Goal: Communication & Community: Answer question/provide support

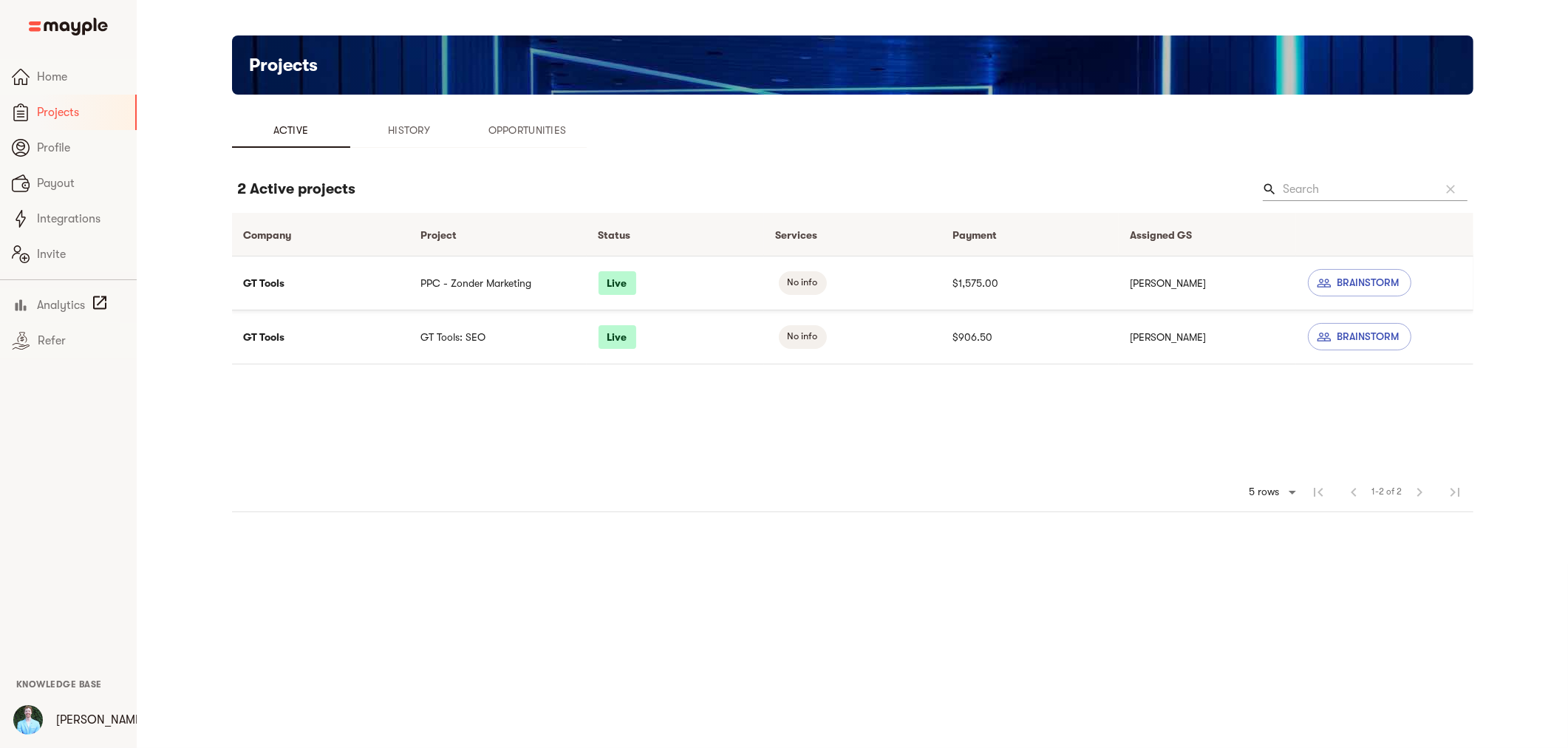
click at [506, 289] on td "PPC - Zonder Marketing" at bounding box center [498, 283] width 177 height 54
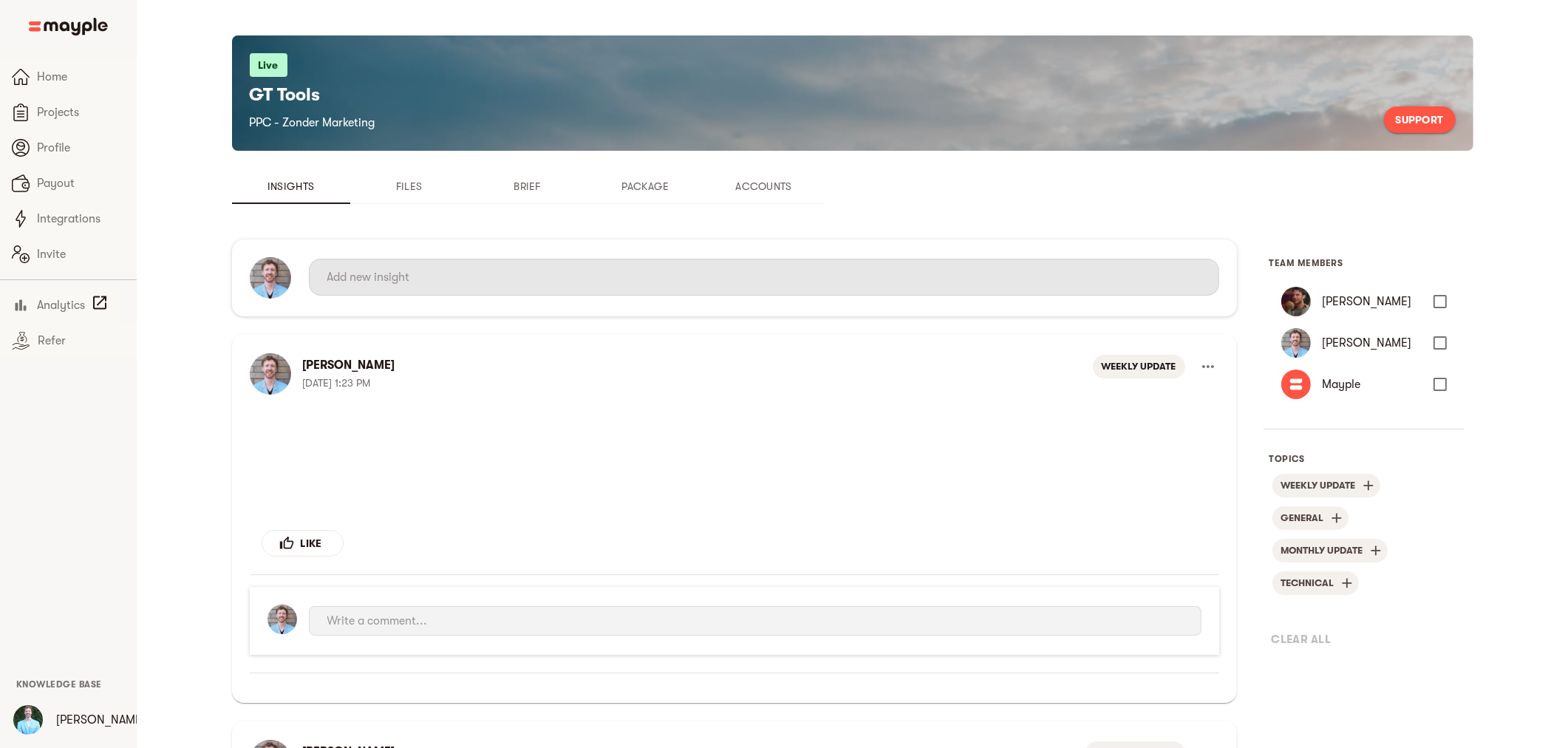
click at [483, 281] on input "text" at bounding box center [764, 277] width 874 height 24
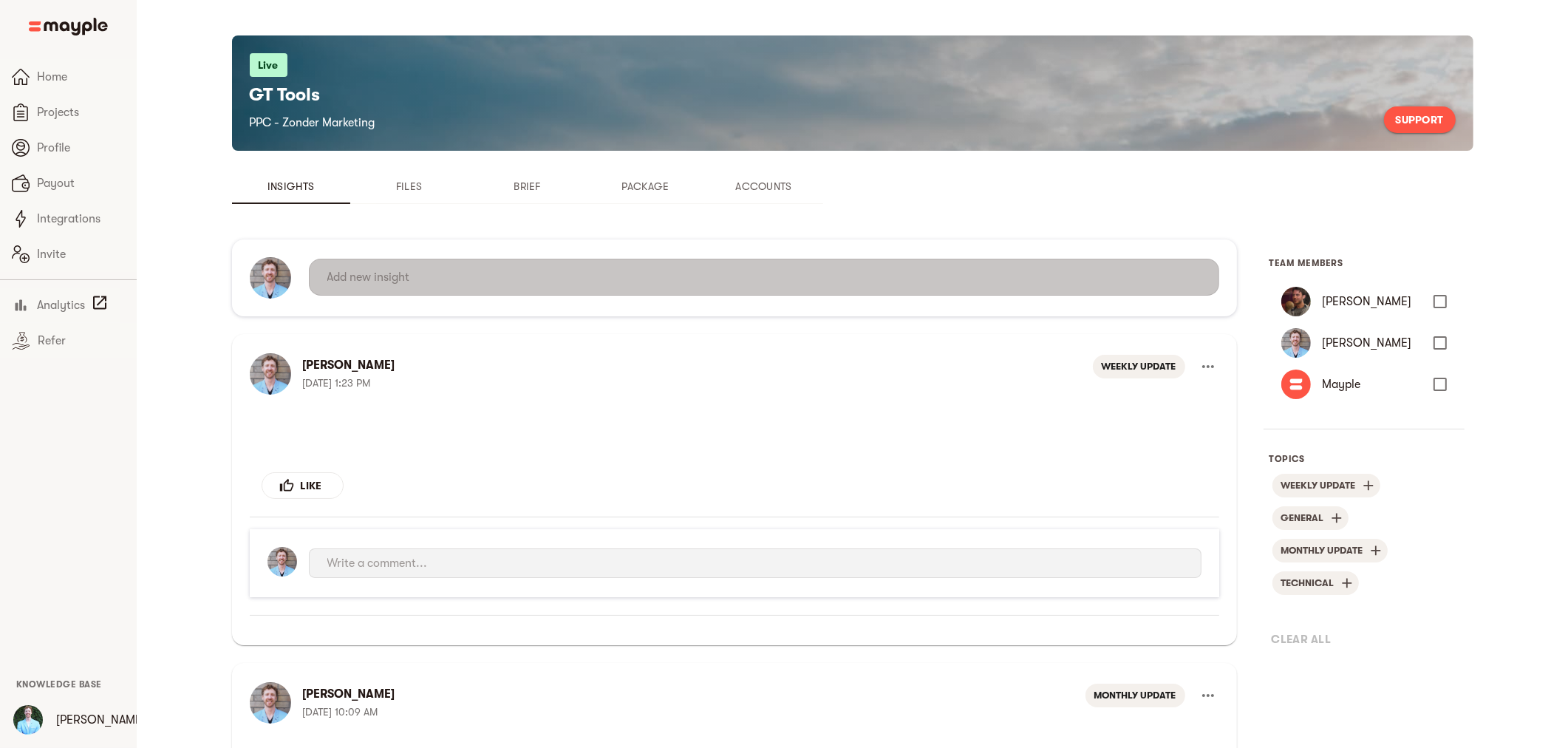
click at [483, 281] on div "Topic* Funnel Content Performance General Creatives Targeting Budget Technical …" at bounding box center [764, 276] width 911 height 40
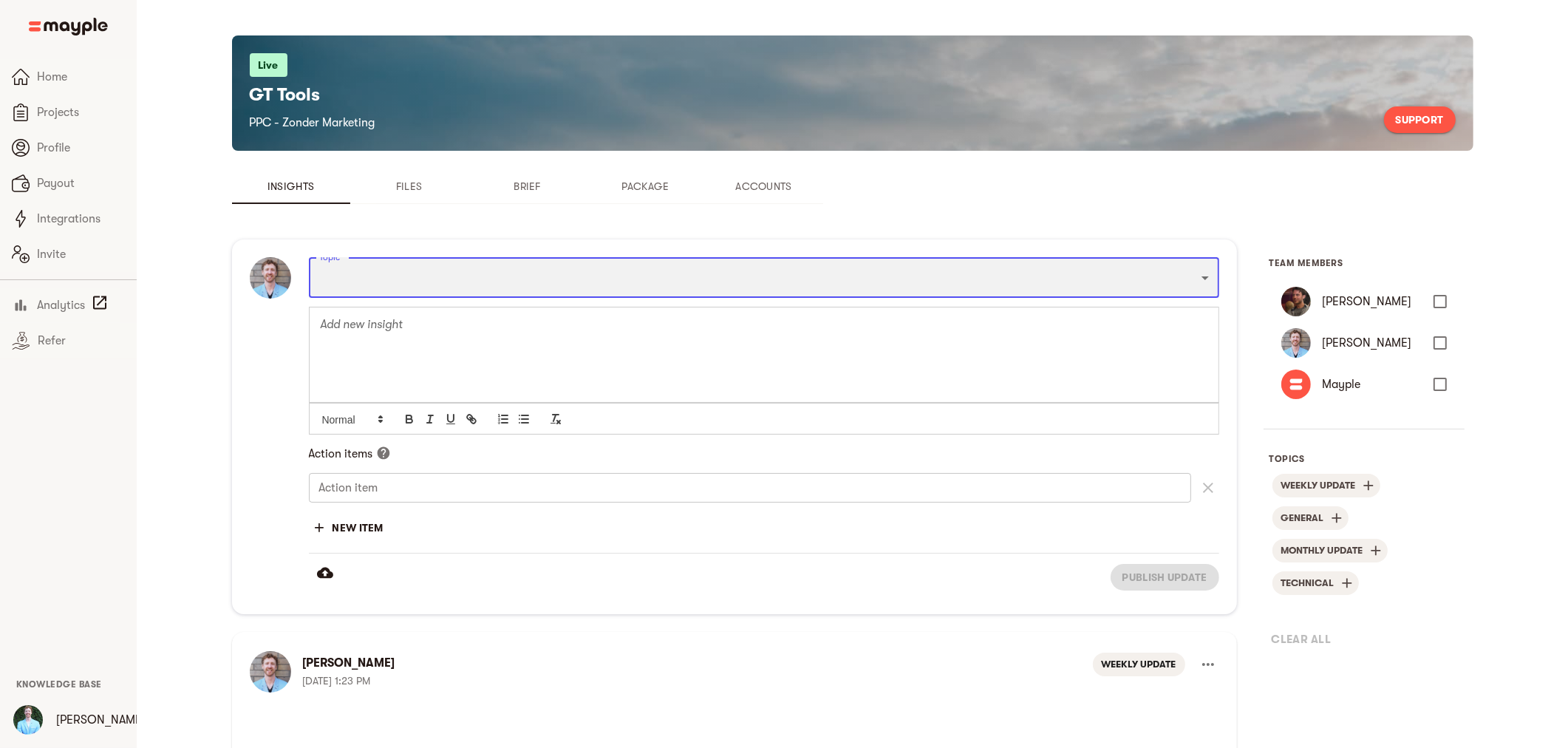
click at [483, 281] on select "Funnel Content Performance General Creatives Targeting Budget Technical Weekly …" at bounding box center [764, 276] width 911 height 40
select select "WEEKLY_UPDATE"
click at [308, 257] on select "Funnel Content Performance General Creatives Targeting Budget Technical Weekly …" at bounding box center [764, 276] width 911 height 40
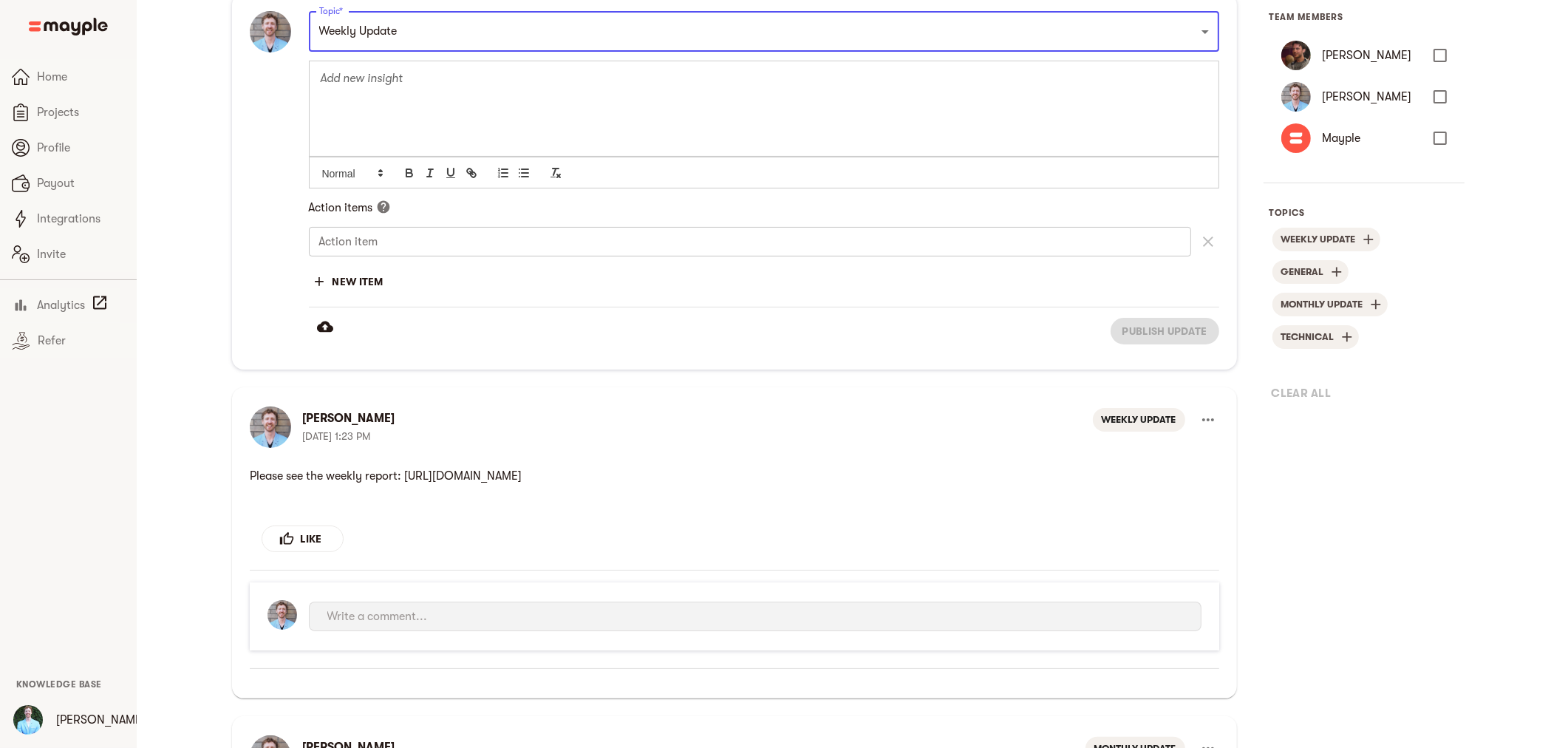
click at [623, 464] on p "Please see the weekly report: [URL][DOMAIN_NAME]" at bounding box center [734, 476] width 970 height 30
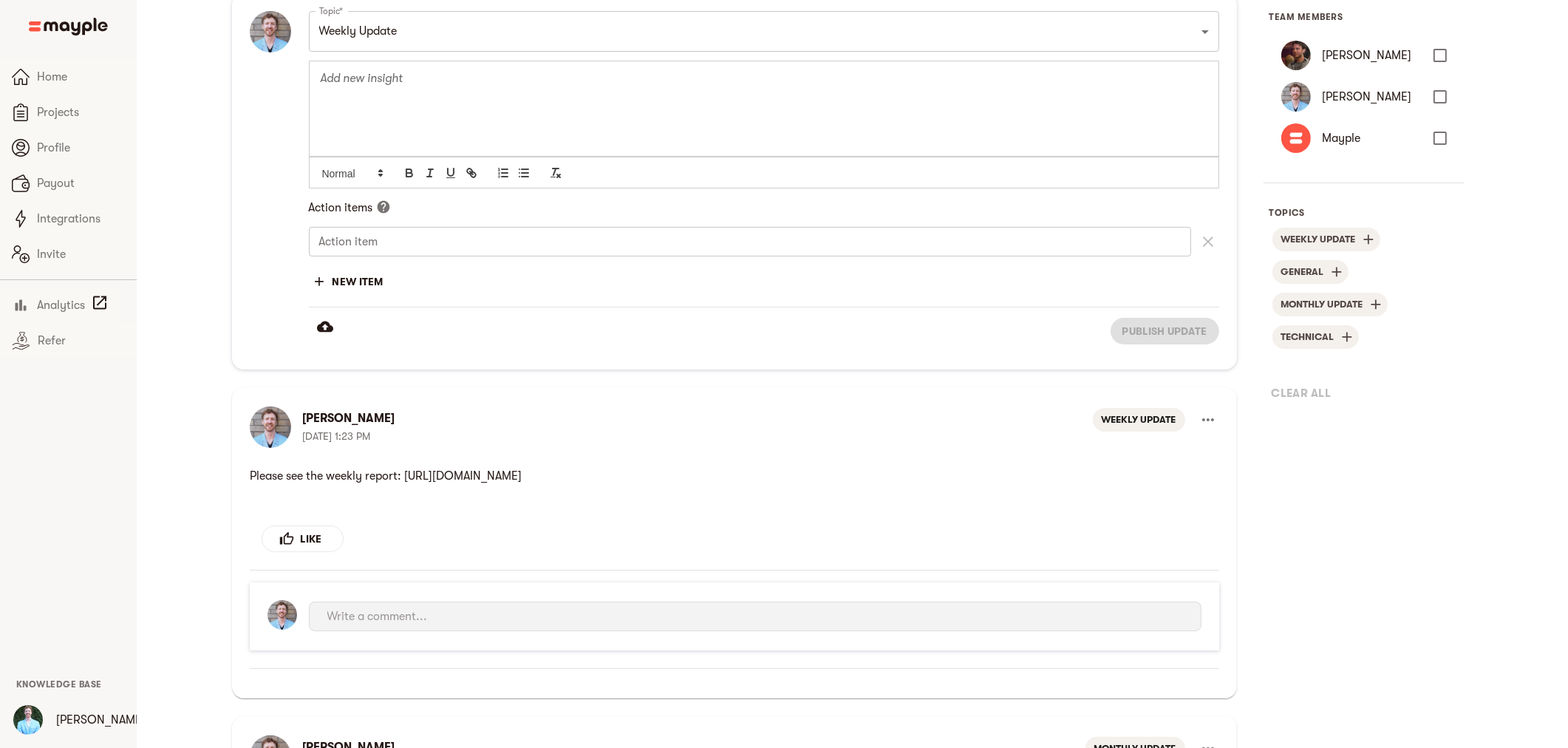
click at [623, 464] on p "Please see the weekly report: [URL][DOMAIN_NAME]" at bounding box center [734, 476] width 970 height 30
copy p "Please see the weekly report: [URL][DOMAIN_NAME]"
click at [561, 97] on div at bounding box center [764, 108] width 909 height 95
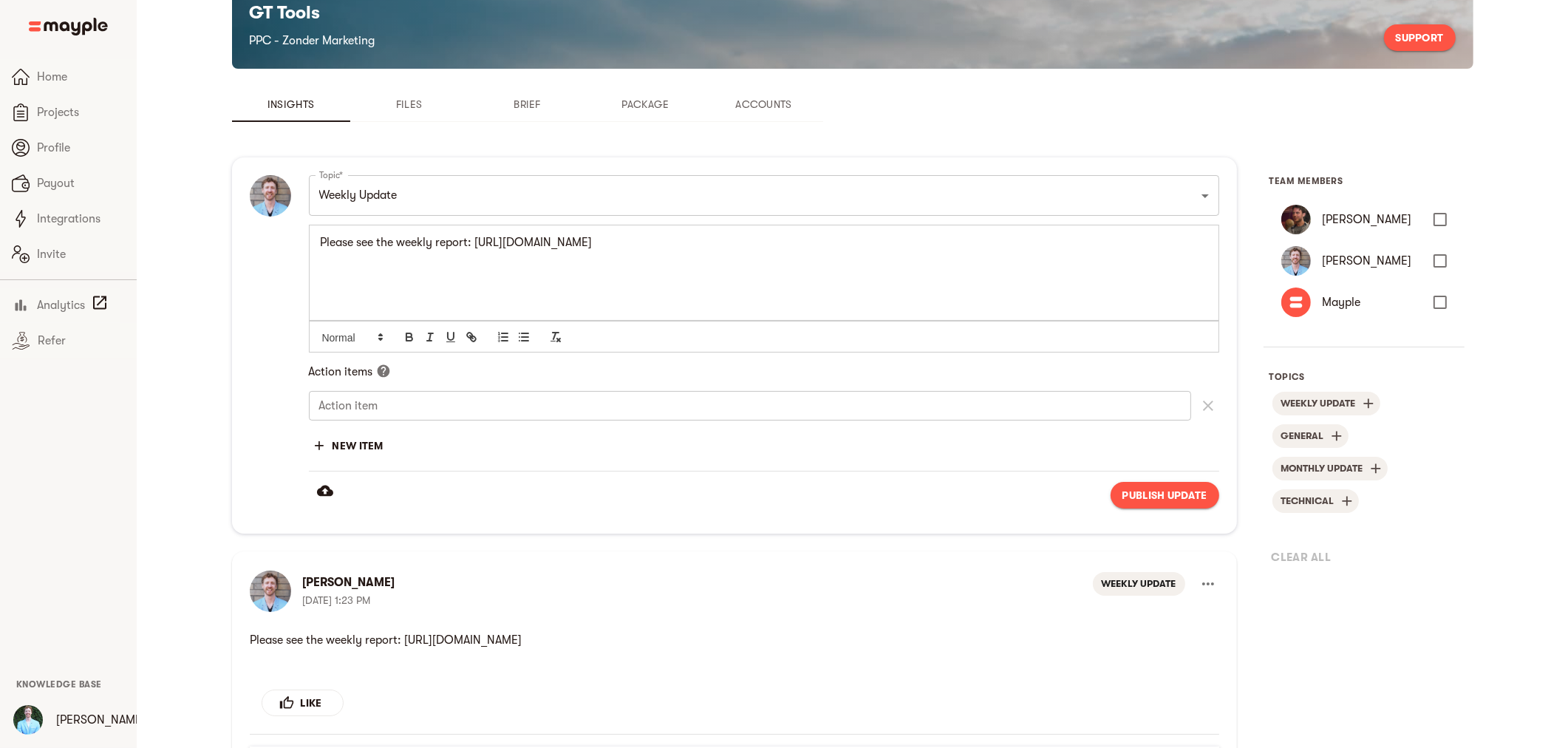
click at [1164, 501] on span "Publish update" at bounding box center [1165, 495] width 85 height 18
